Goal: Transaction & Acquisition: Purchase product/service

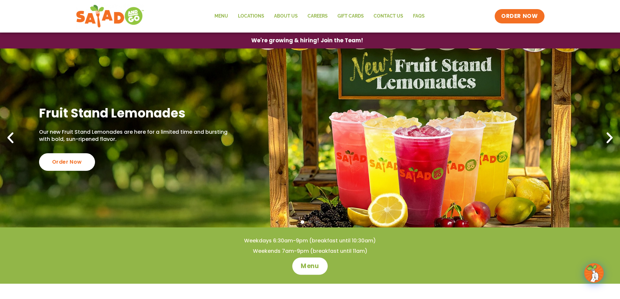
click at [303, 271] on link "Menu" at bounding box center [309, 265] width 35 height 17
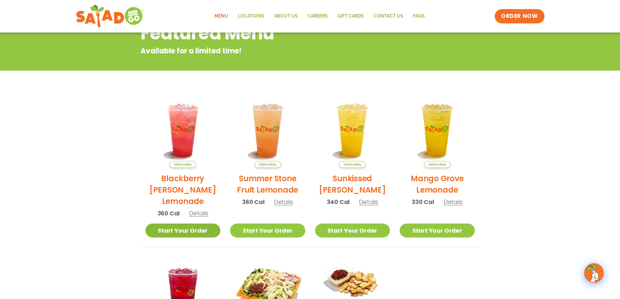
scroll to position [21, 0]
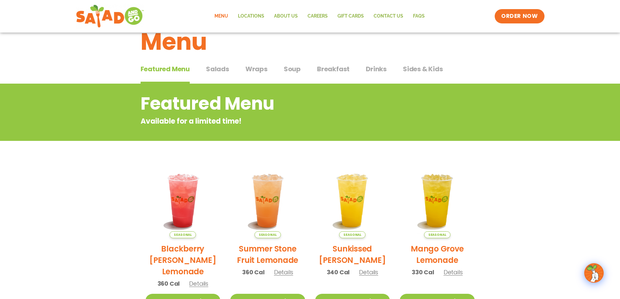
click at [221, 68] on span "Salads" at bounding box center [217, 69] width 23 height 10
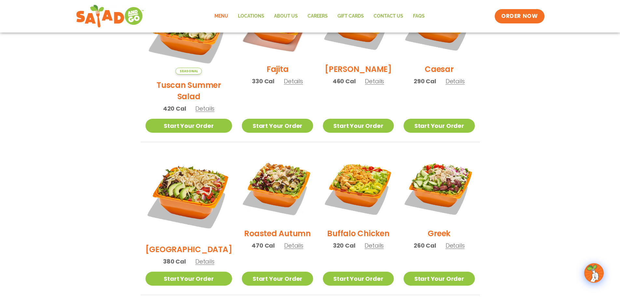
scroll to position [184, 0]
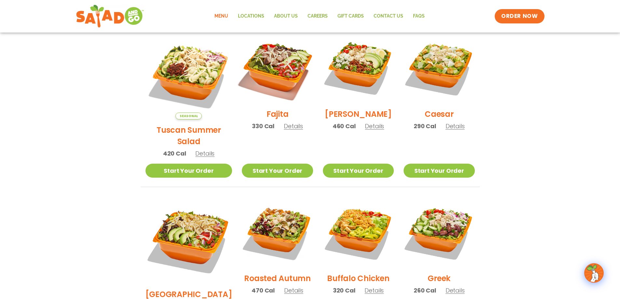
click at [259, 60] on img at bounding box center [277, 67] width 83 height 83
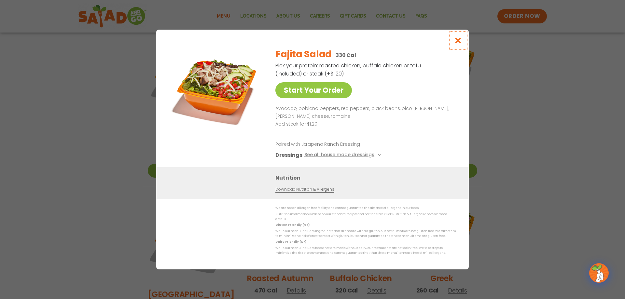
click at [456, 44] on icon "Close modal" at bounding box center [458, 40] width 8 height 7
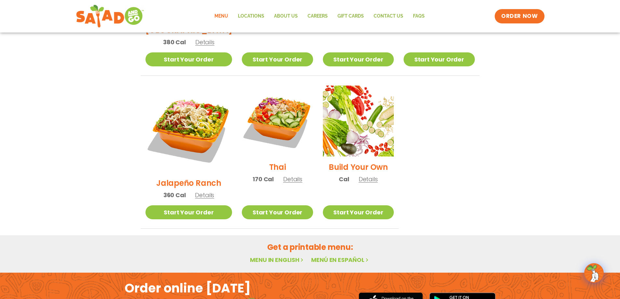
scroll to position [476, 0]
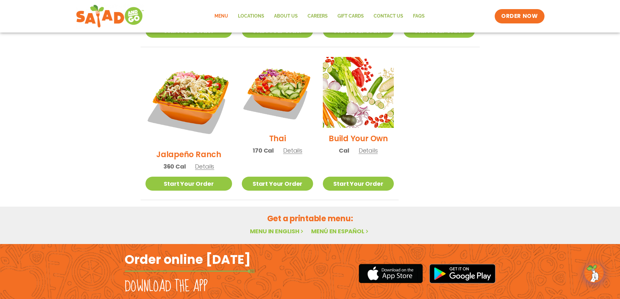
click at [351, 156] on li "Build Your Own Cal Details Start Your Order Start Your Order Build Your Own Cal…" at bounding box center [358, 128] width 81 height 143
click at [354, 177] on link "Start Your Order" at bounding box center [358, 184] width 71 height 14
